Goal: Transaction & Acquisition: Purchase product/service

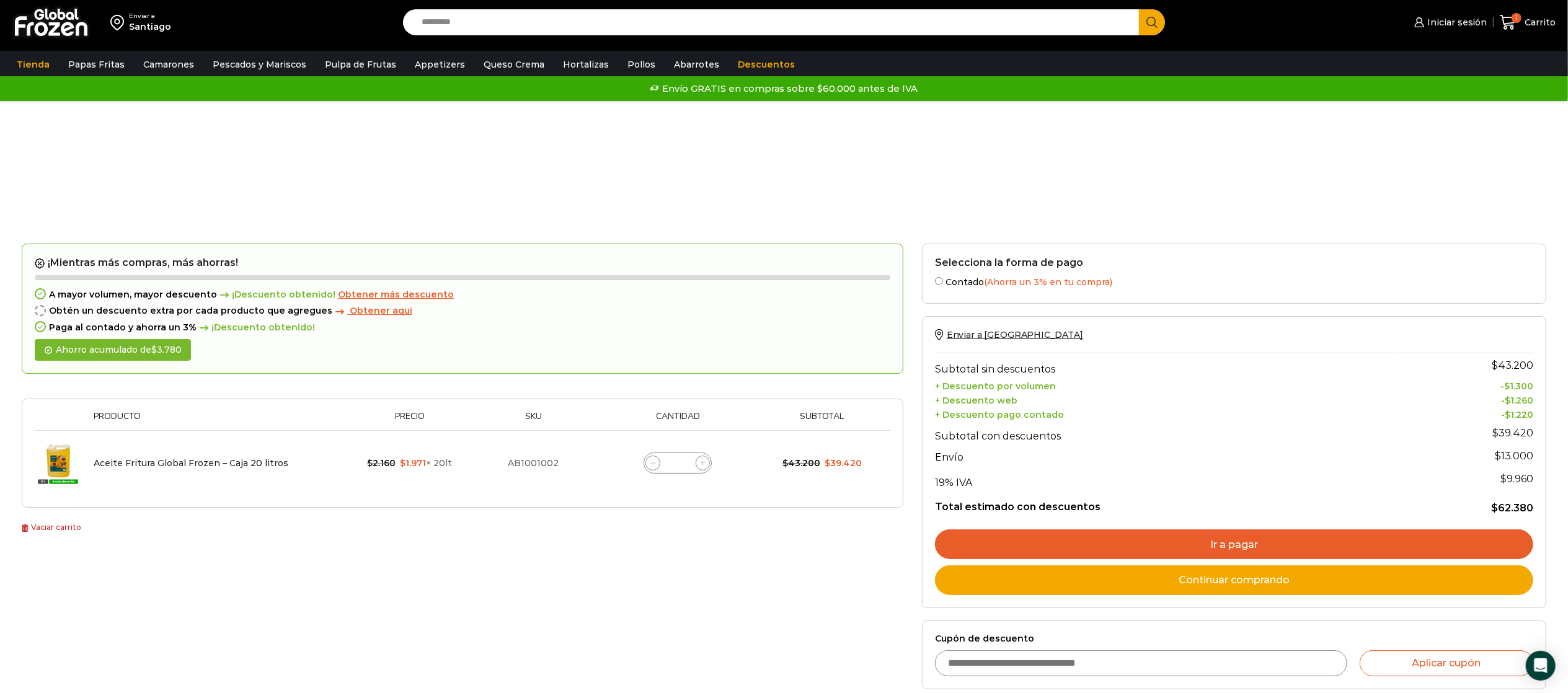
click at [694, 463] on div "Aceite Fritura Global Frozen – Caja 20 litros cantidad *" at bounding box center [677, 463] width 68 height 21
click at [701, 462] on icon at bounding box center [702, 463] width 5 height 5
type input "*"
